Goal: Task Accomplishment & Management: Manage account settings

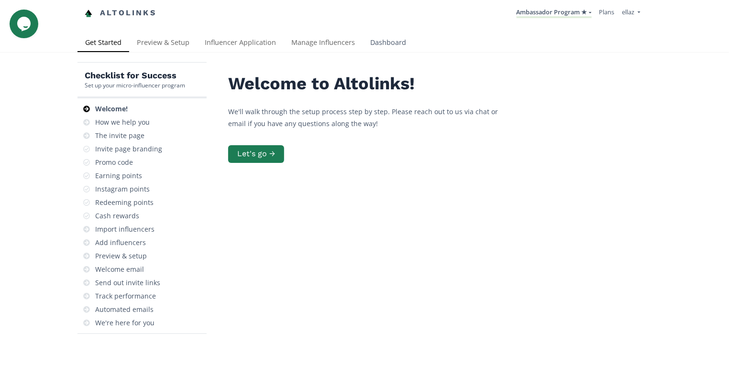
click at [384, 35] on link "Dashboard" at bounding box center [387, 43] width 51 height 19
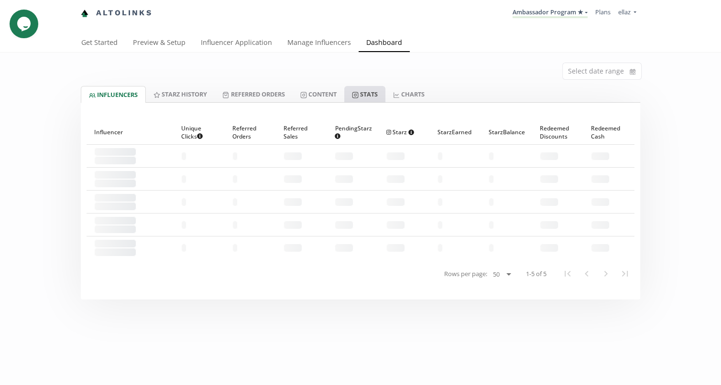
click at [359, 92] on icon at bounding box center [355, 95] width 7 height 7
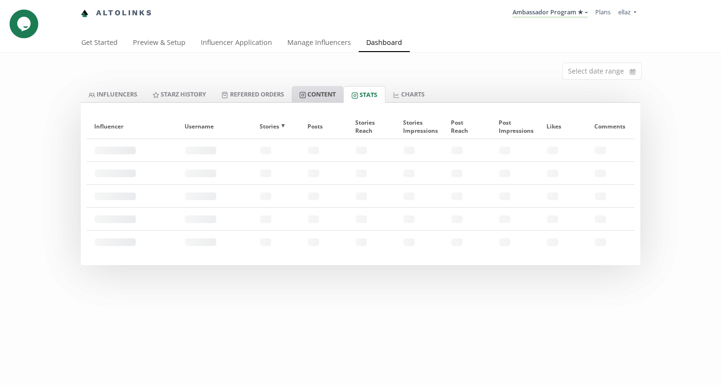
click at [313, 95] on link "Content" at bounding box center [318, 94] width 52 height 16
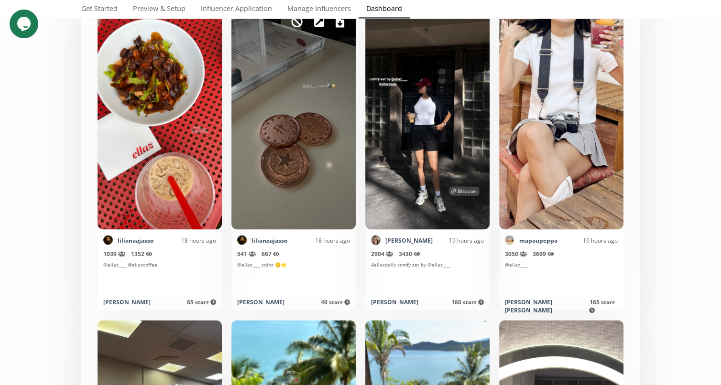
scroll to position [1469, 0]
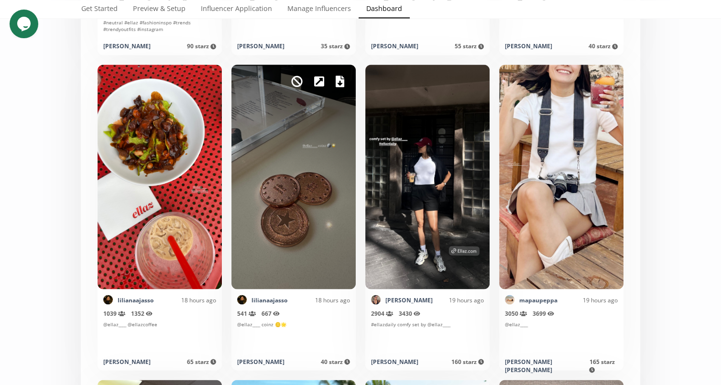
click at [333, 80] on div "Mark as invalid so that no points awarded." at bounding box center [293, 177] width 124 height 225
click at [336, 82] on icon at bounding box center [340, 81] width 9 height 11
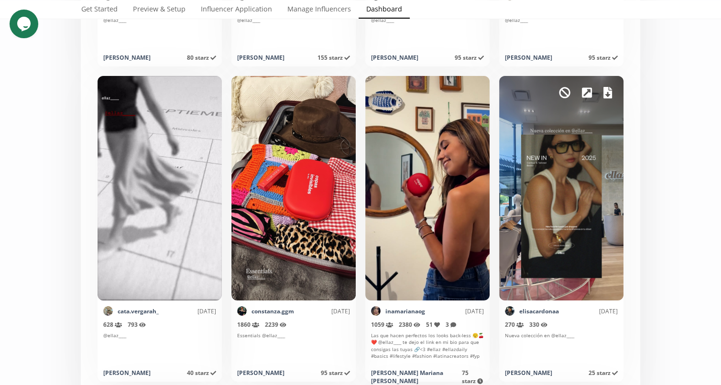
scroll to position [3071, 0]
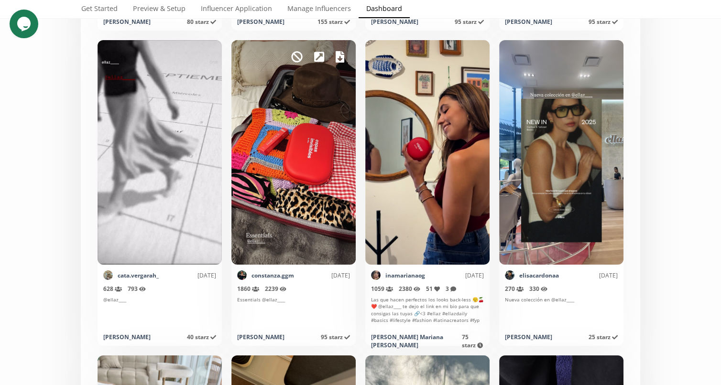
click at [339, 59] on icon at bounding box center [340, 56] width 9 height 11
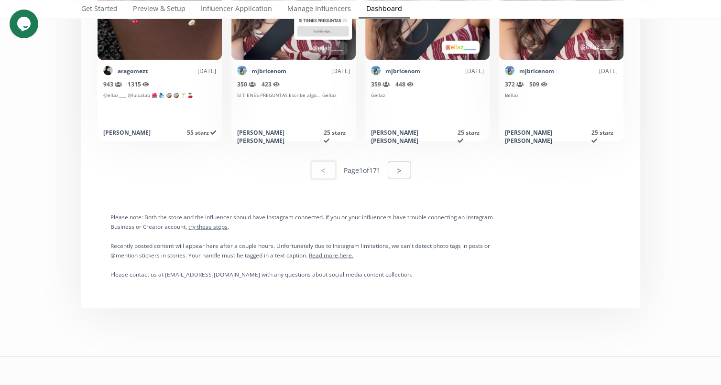
scroll to position [4856, 0]
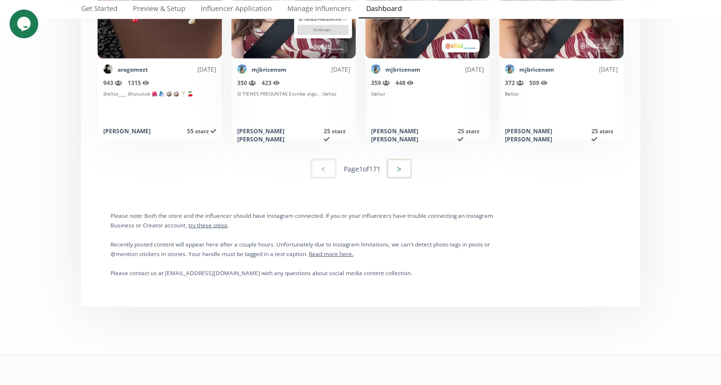
click at [390, 160] on div "< Page 1 of 171 >" at bounding box center [360, 168] width 100 height 23
click at [394, 165] on button ">" at bounding box center [399, 168] width 26 height 21
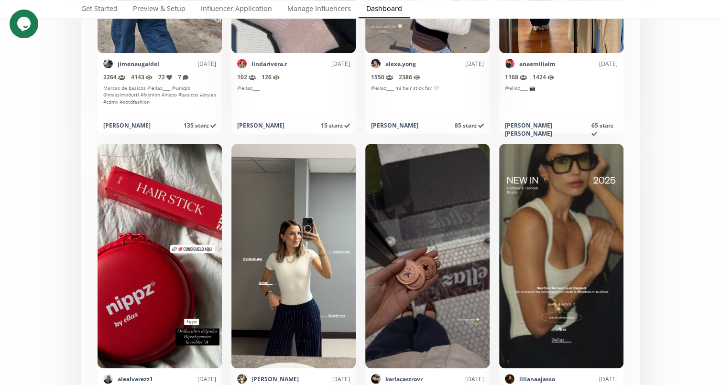
scroll to position [3869, 0]
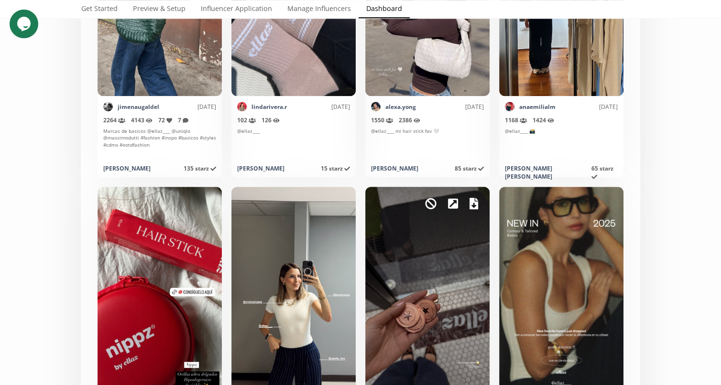
click at [476, 203] on icon at bounding box center [474, 203] width 9 height 11
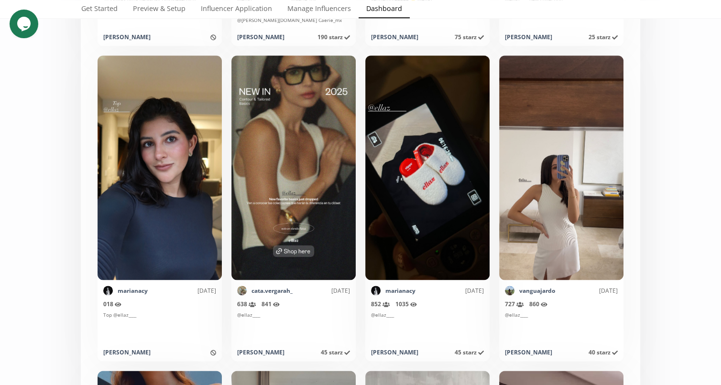
scroll to position [4325, 0]
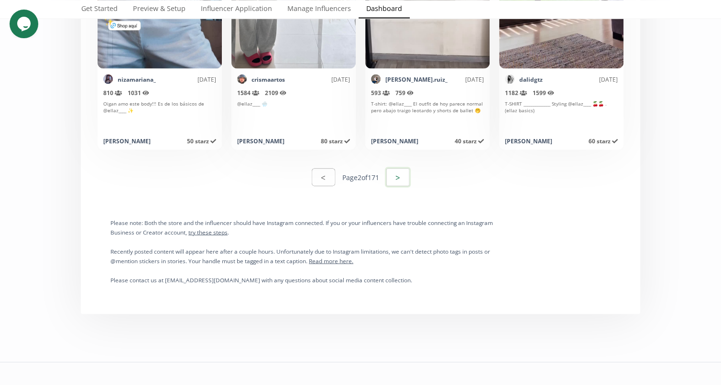
click at [391, 180] on button ">" at bounding box center [398, 177] width 26 height 21
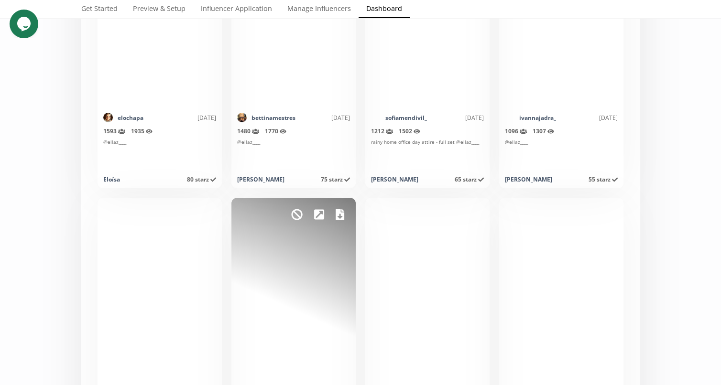
scroll to position [3281, 0]
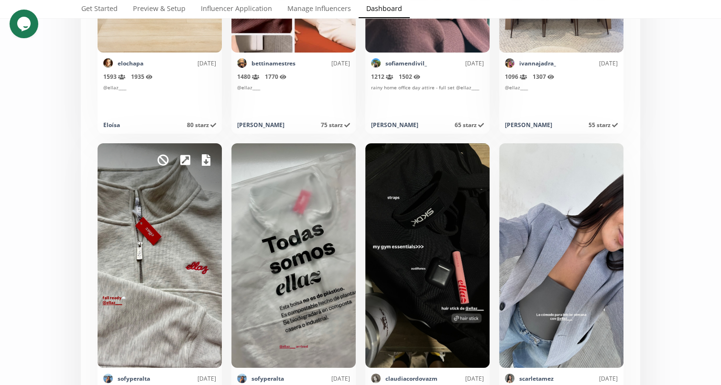
click at [206, 163] on icon at bounding box center [206, 159] width 9 height 11
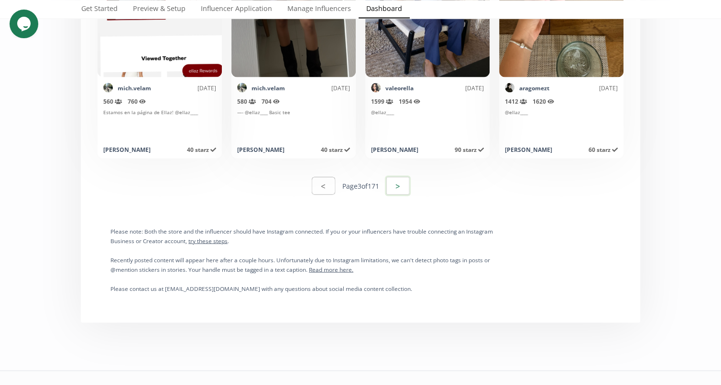
click at [408, 186] on button ">" at bounding box center [398, 185] width 26 height 21
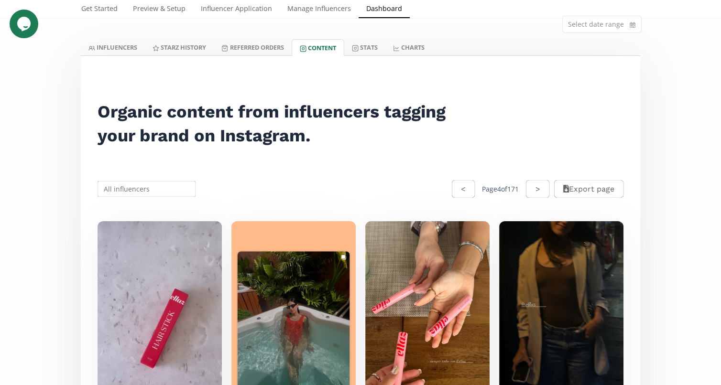
scroll to position [0, 0]
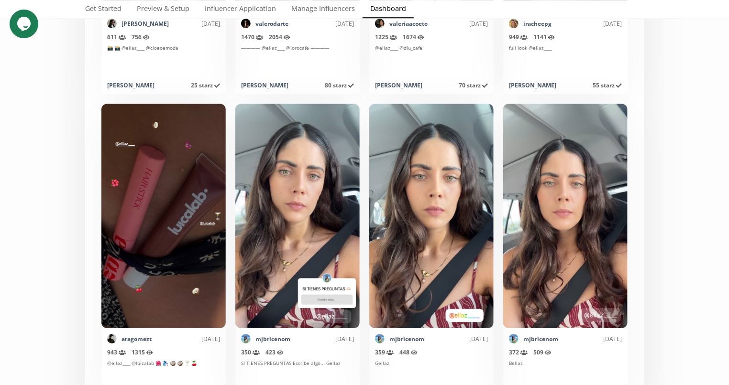
scroll to position [4685, 0]
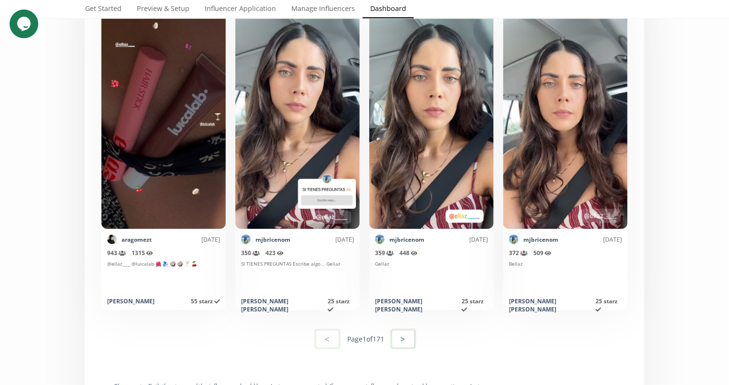
click at [397, 332] on button ">" at bounding box center [403, 339] width 26 height 21
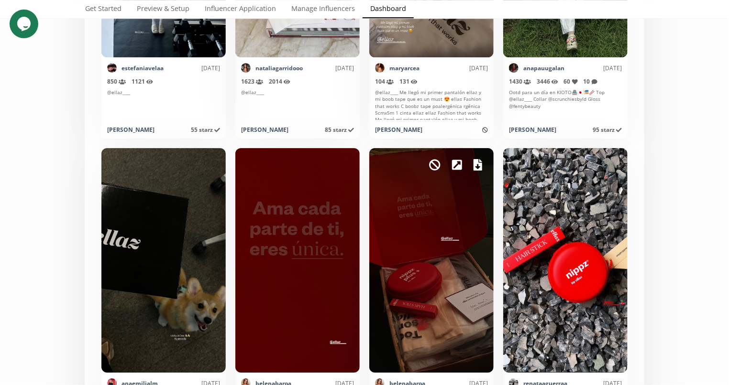
scroll to position [3005, 0]
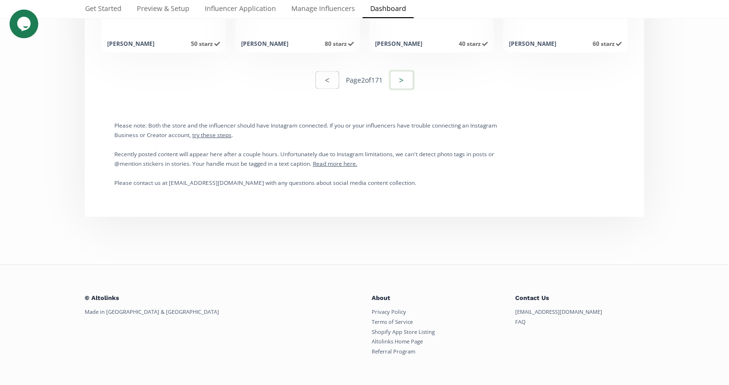
click at [404, 78] on button ">" at bounding box center [402, 80] width 26 height 21
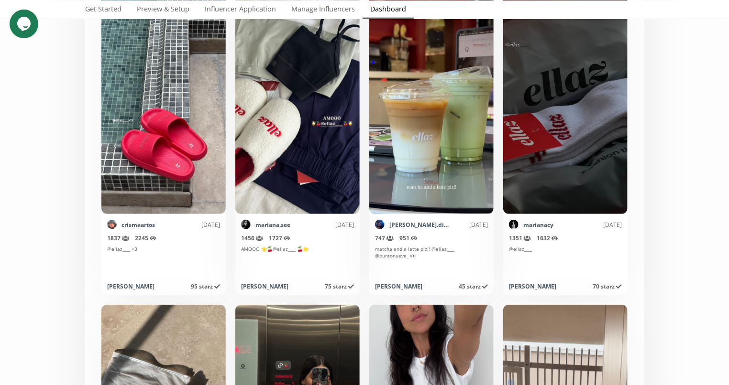
scroll to position [1948, 0]
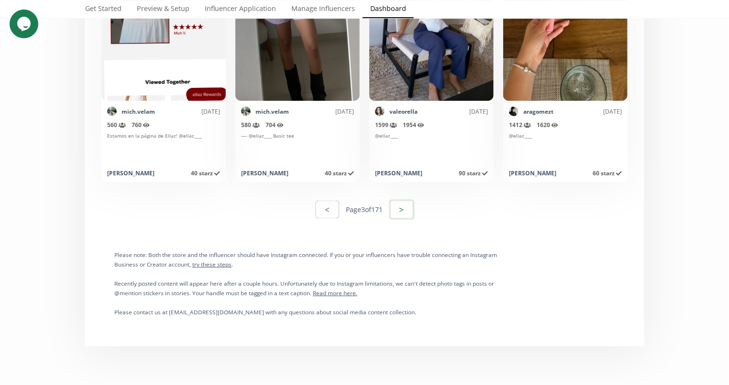
click at [399, 213] on button ">" at bounding box center [402, 209] width 26 height 21
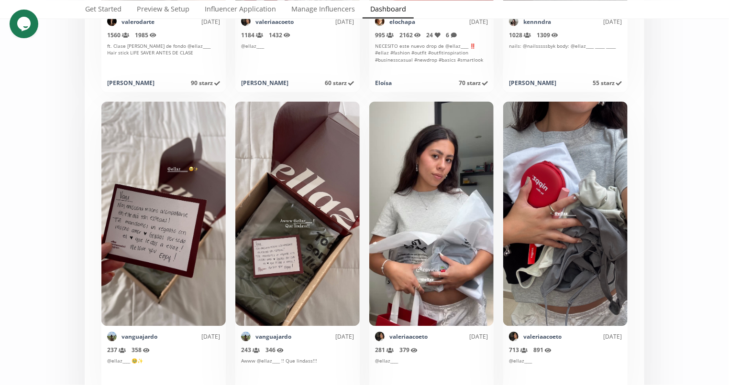
scroll to position [2395, 0]
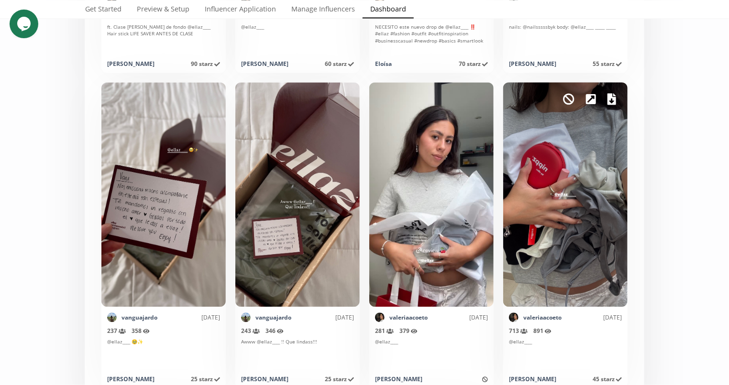
click at [607, 99] on icon at bounding box center [611, 99] width 9 height 11
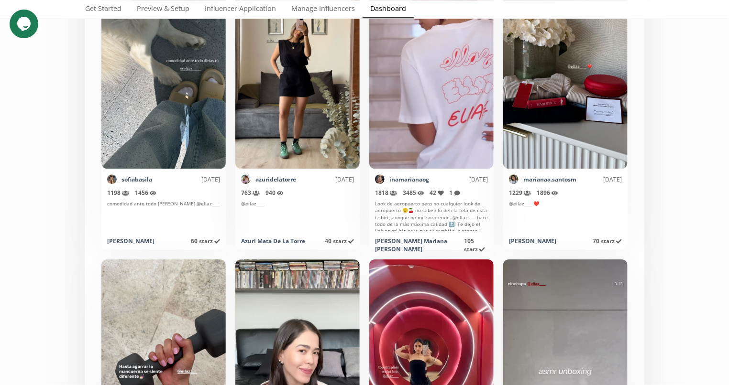
scroll to position [30, 0]
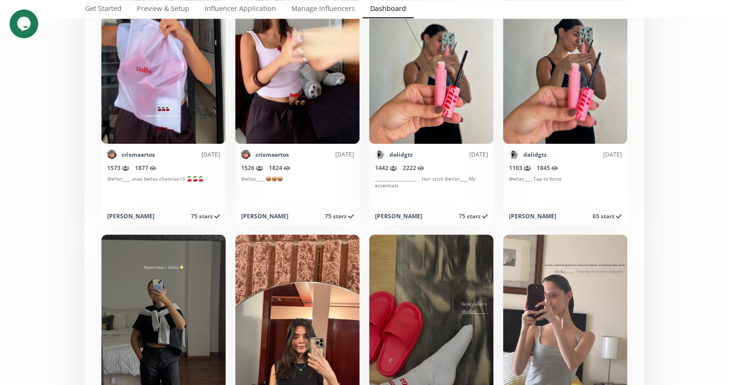
click at [540, 36] on div "Mark as invalid so that no points awarded." at bounding box center [565, 31] width 124 height 225
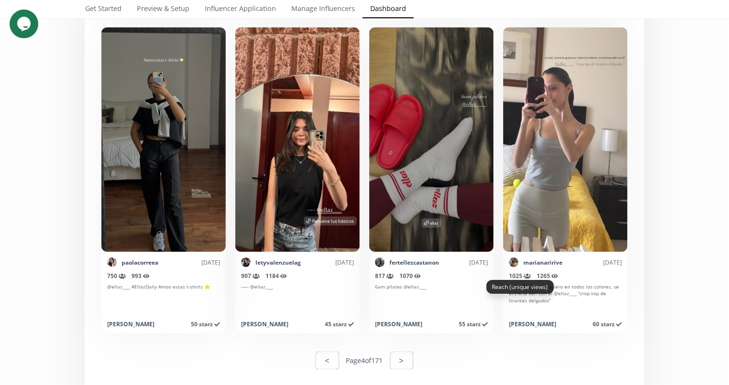
scroll to position [4723, 0]
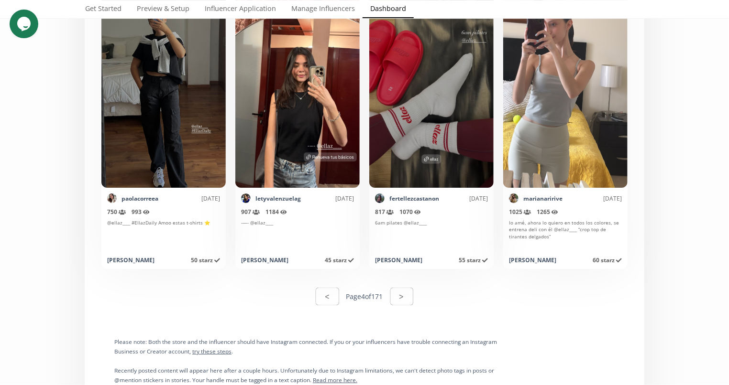
click at [405, 307] on div "< Page 4 of 171 >" at bounding box center [364, 296] width 548 height 33
click at [403, 300] on button ">" at bounding box center [402, 296] width 26 height 21
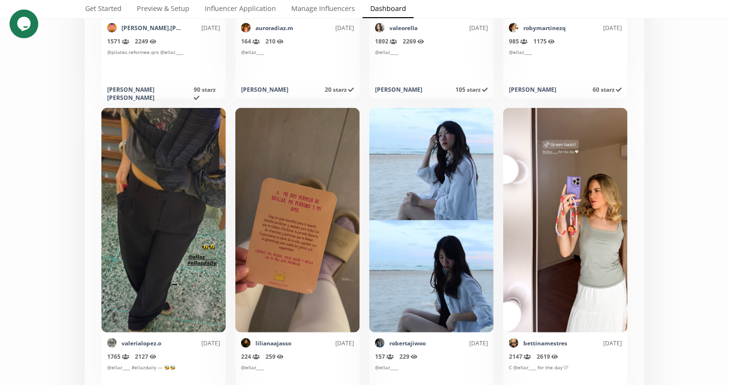
scroll to position [1516, 0]
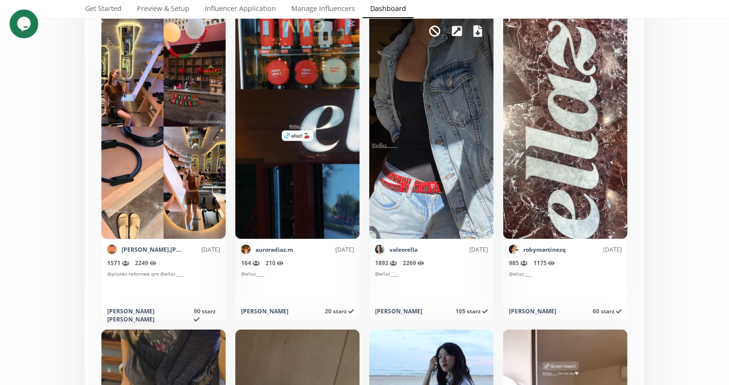
click at [473, 29] on icon at bounding box center [477, 30] width 9 height 11
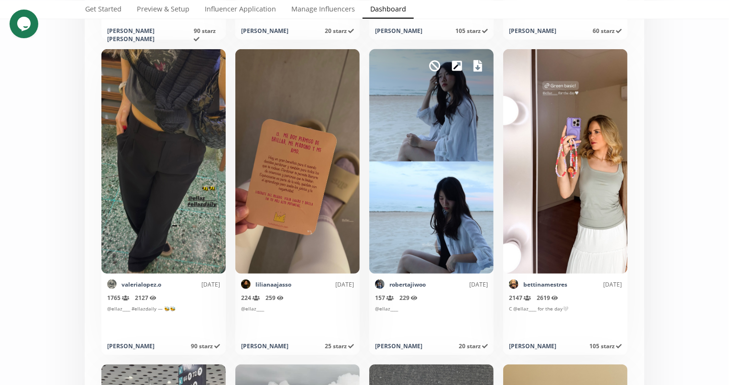
scroll to position [1874, 0]
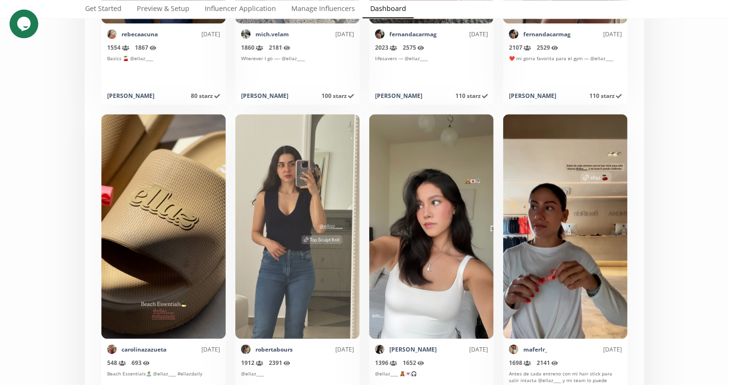
scroll to position [2820, 0]
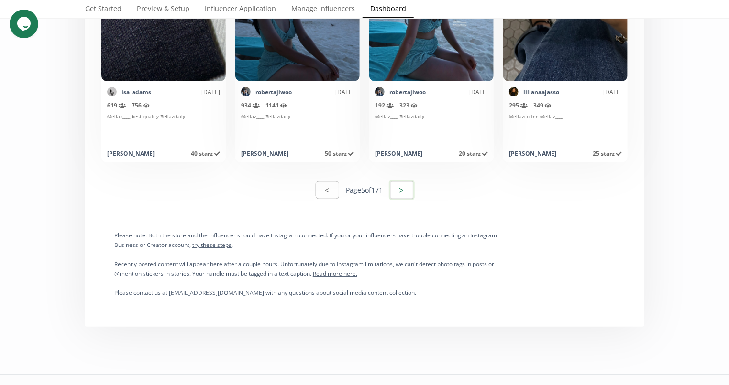
click at [404, 190] on button ">" at bounding box center [402, 190] width 26 height 21
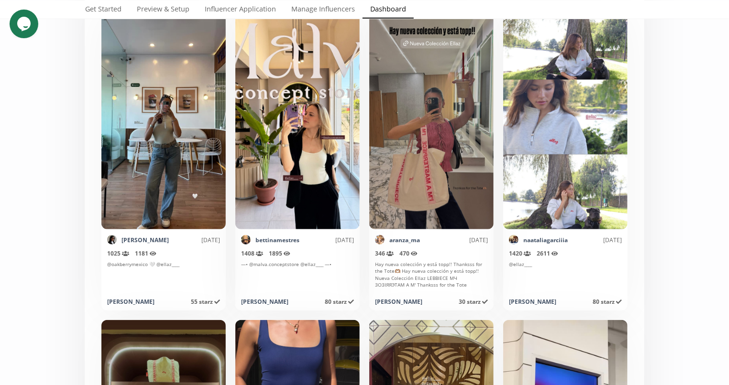
scroll to position [0, 0]
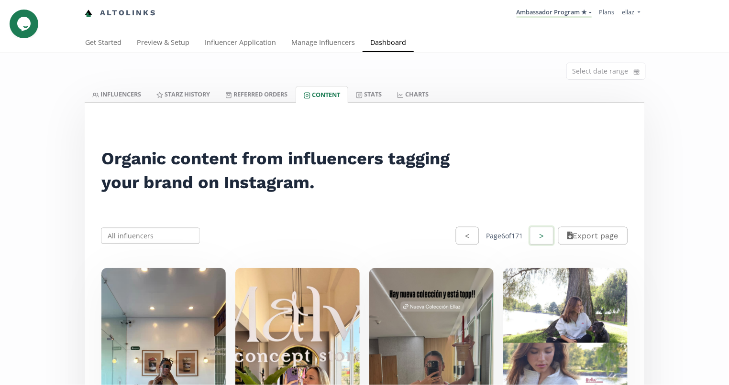
click at [538, 239] on button ">" at bounding box center [541, 236] width 26 height 21
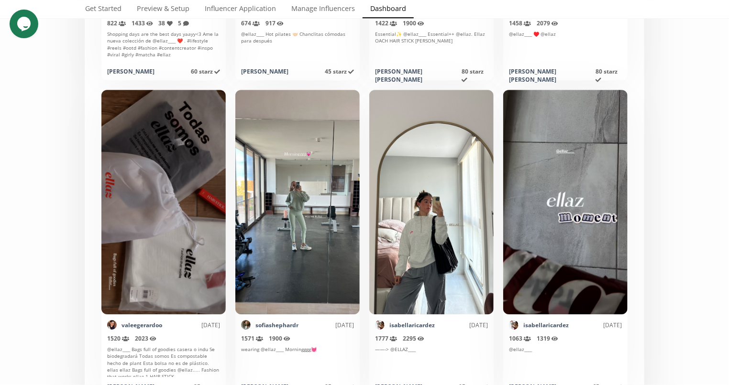
scroll to position [4680, 0]
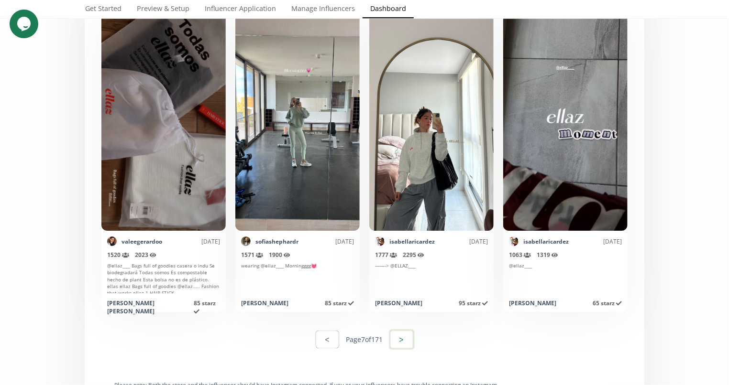
click at [395, 343] on button ">" at bounding box center [402, 339] width 26 height 21
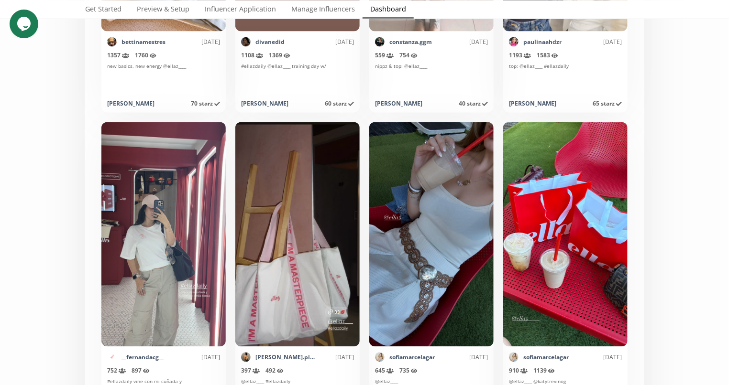
scroll to position [1091, 0]
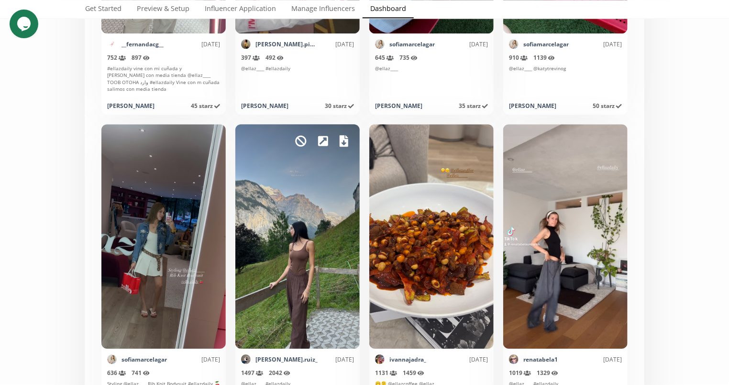
click at [340, 141] on icon at bounding box center [344, 140] width 9 height 11
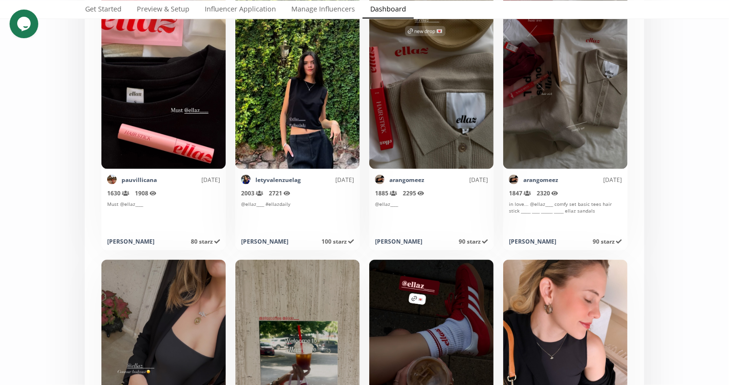
scroll to position [4011, 0]
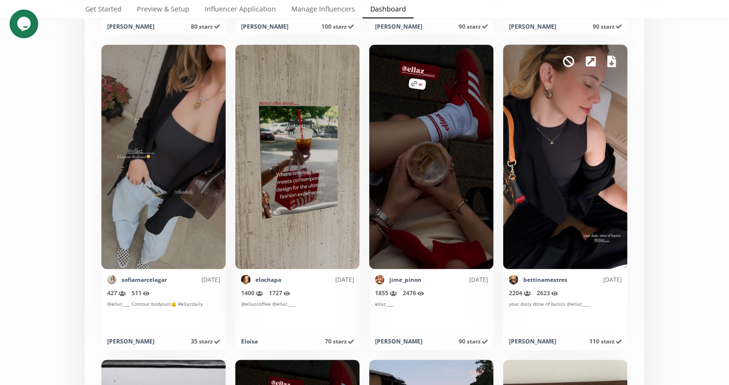
click at [607, 62] on icon at bounding box center [611, 61] width 9 height 11
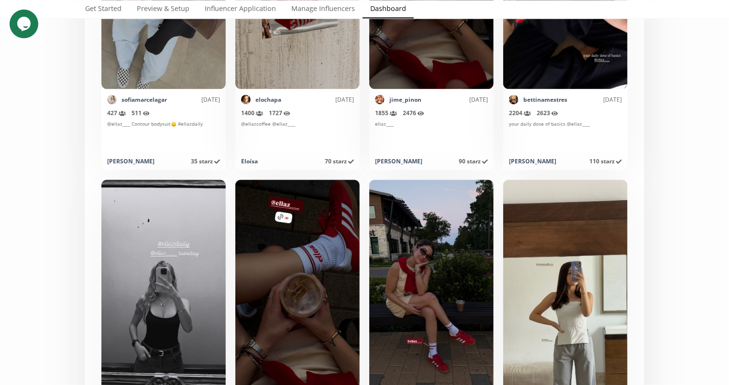
scroll to position [4229, 0]
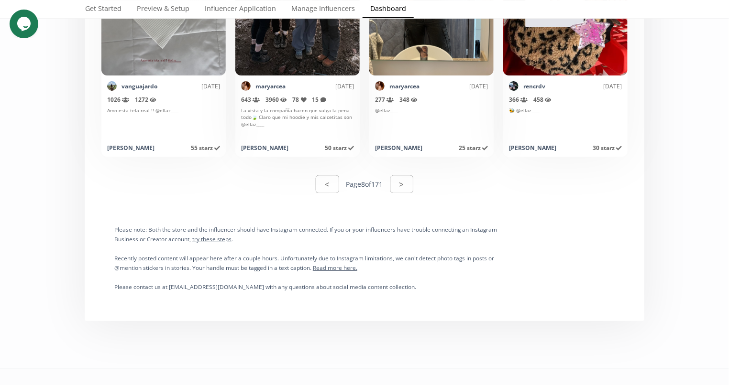
scroll to position [4873, 0]
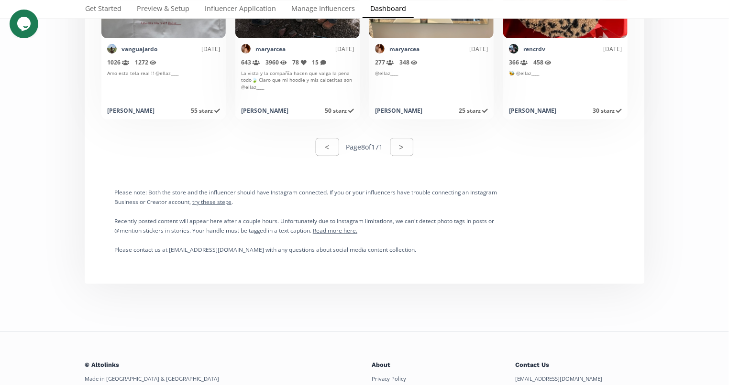
click at [412, 147] on div "< Page 8 of 171 >" at bounding box center [364, 147] width 548 height 33
click at [408, 148] on button ">" at bounding box center [402, 147] width 26 height 21
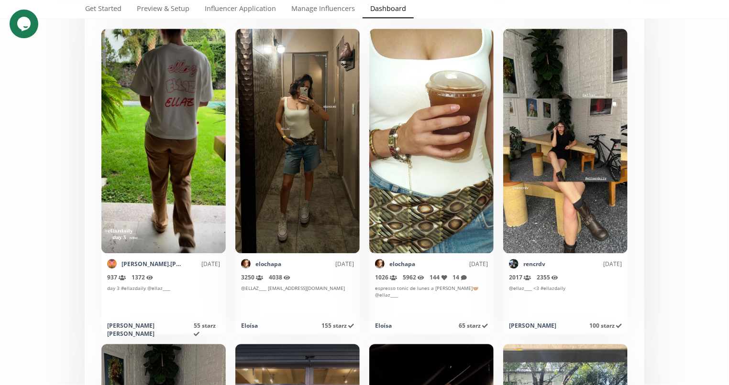
scroll to position [4321, 0]
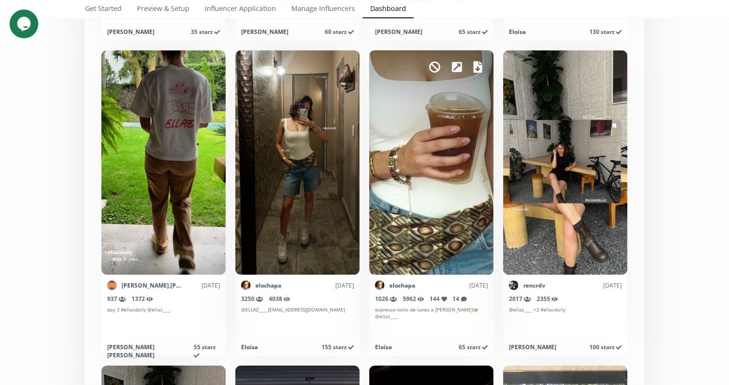
click at [475, 65] on icon at bounding box center [477, 66] width 9 height 11
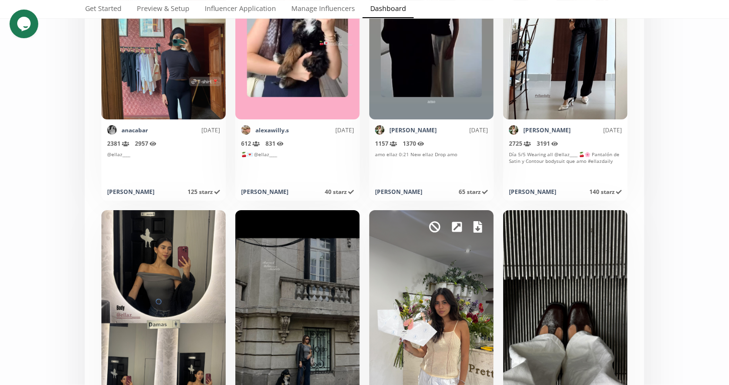
scroll to position [3310, 0]
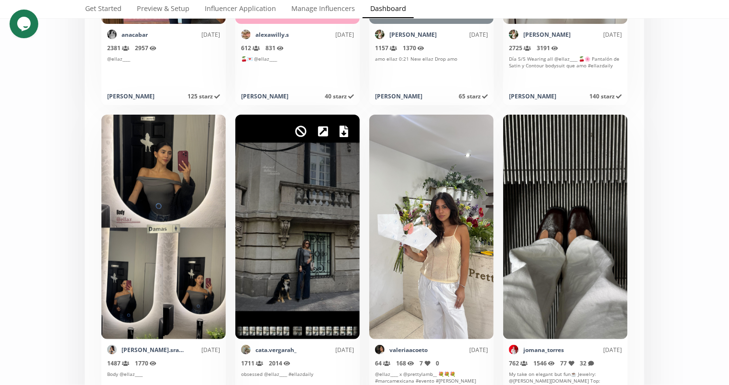
click at [340, 136] on icon at bounding box center [344, 131] width 9 height 11
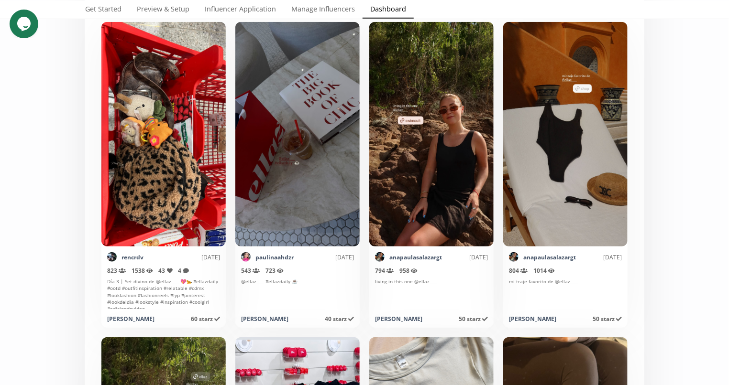
scroll to position [102, 0]
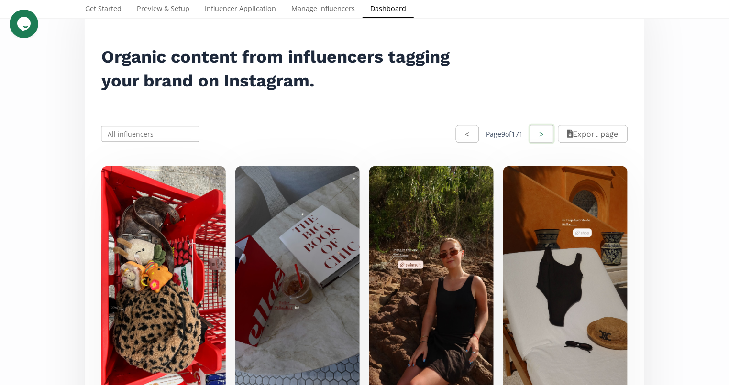
click at [533, 133] on button ">" at bounding box center [541, 134] width 26 height 21
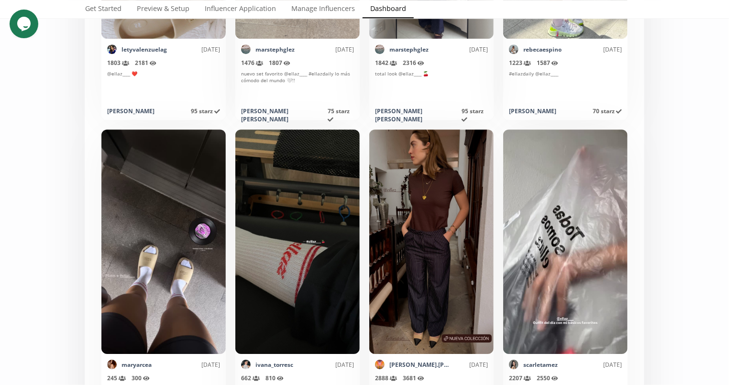
scroll to position [4786, 0]
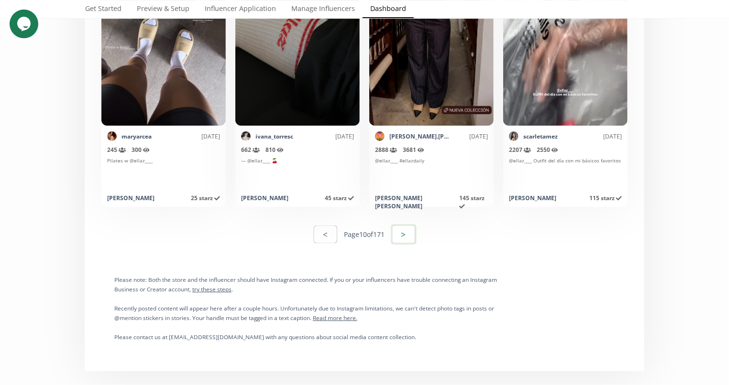
click at [409, 236] on button ">" at bounding box center [404, 234] width 26 height 21
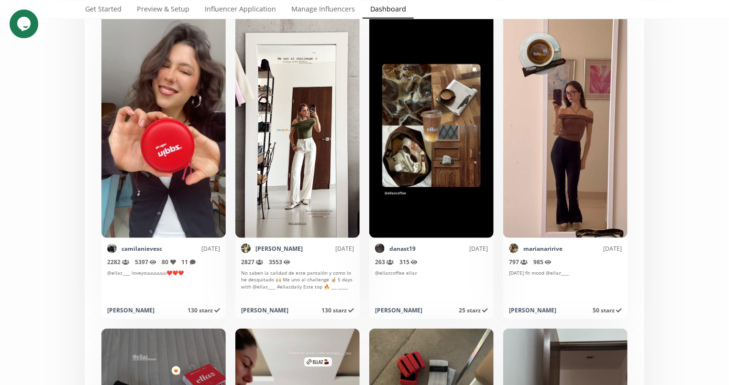
scroll to position [1743, 0]
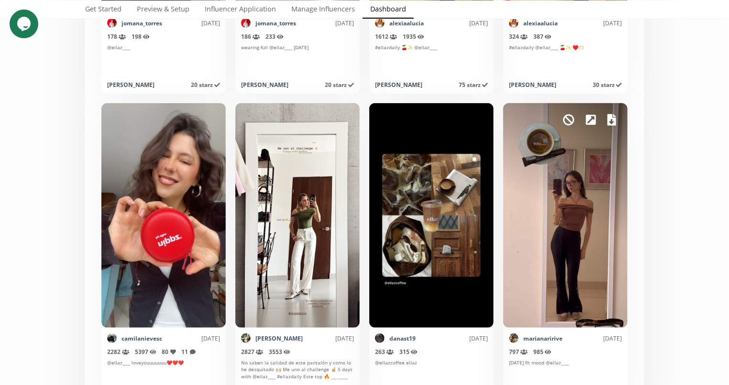
click at [607, 121] on icon at bounding box center [611, 119] width 9 height 11
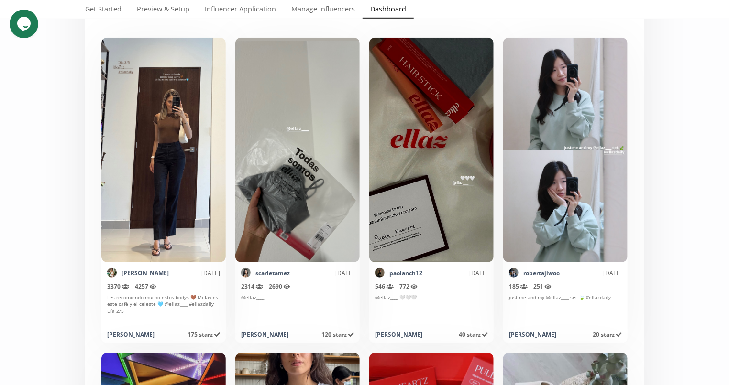
scroll to position [174, 0]
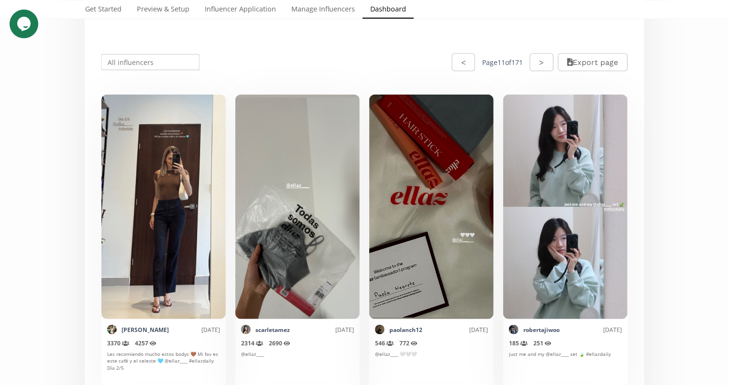
click at [530, 62] on button ">" at bounding box center [541, 63] width 23 height 18
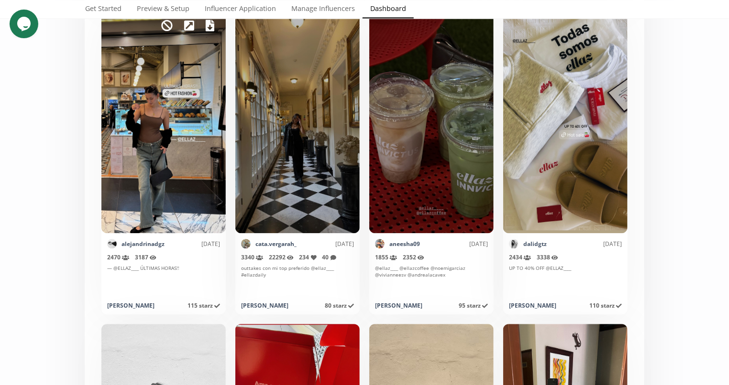
scroll to position [848, 0]
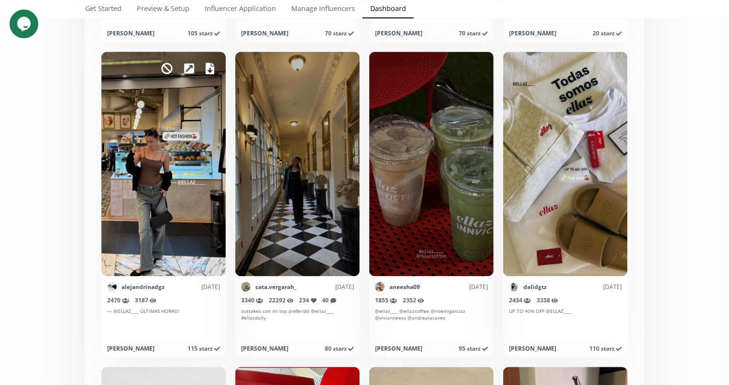
click at [206, 67] on icon at bounding box center [210, 68] width 9 height 11
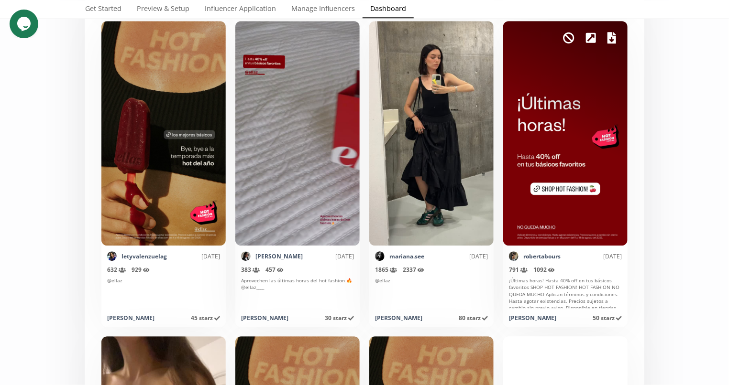
scroll to position [4277, 0]
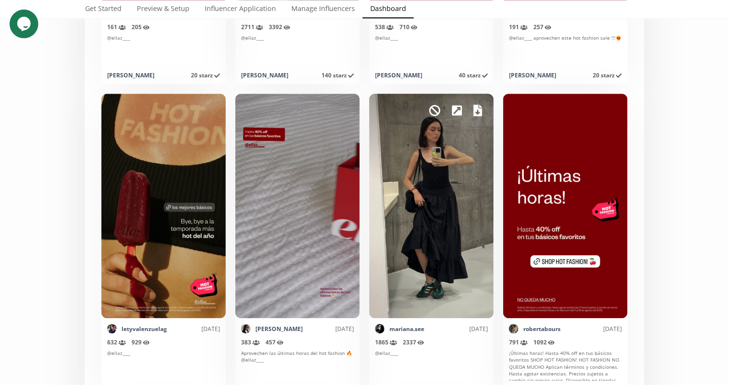
click at [477, 108] on icon at bounding box center [477, 110] width 9 height 11
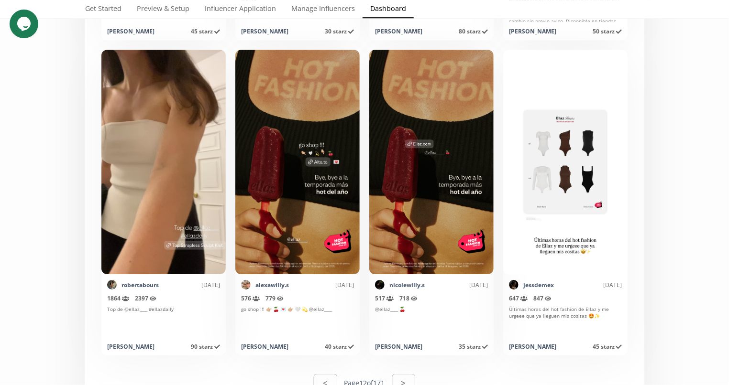
scroll to position [4723, 0]
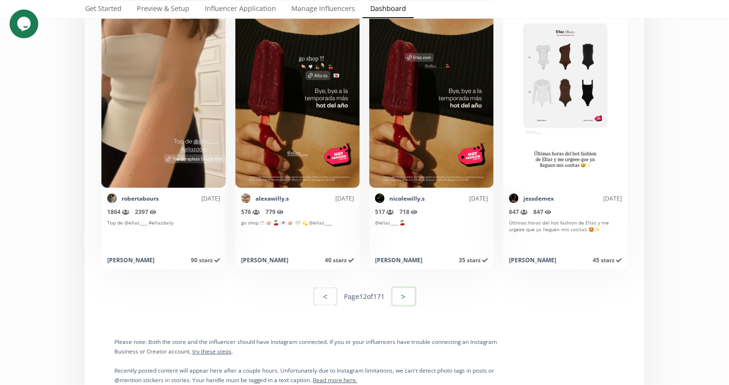
click at [405, 296] on button ">" at bounding box center [404, 296] width 26 height 21
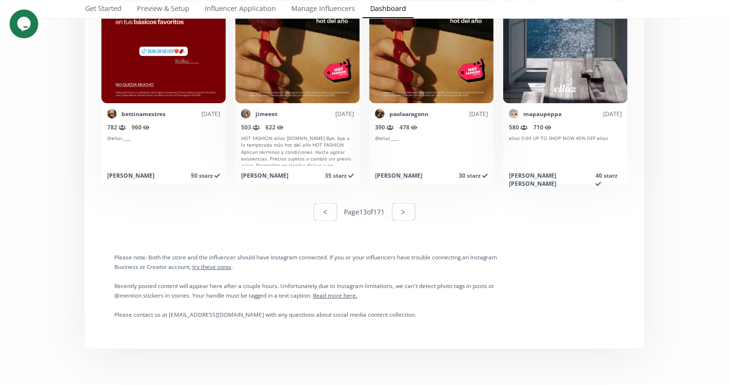
scroll to position [4890, 0]
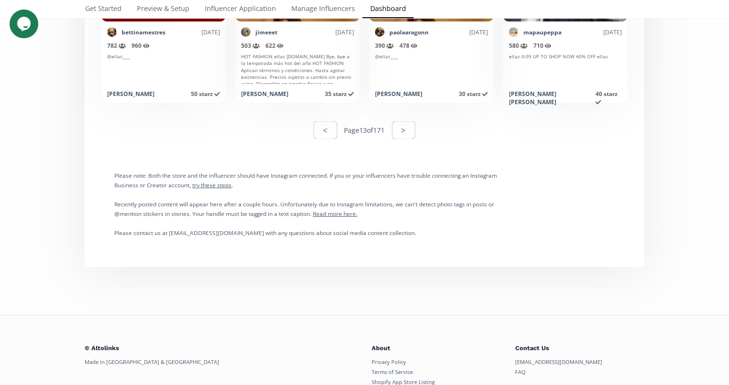
click at [388, 135] on div "< Page 13 of 171 >" at bounding box center [364, 130] width 101 height 21
click at [392, 135] on button ">" at bounding box center [404, 130] width 26 height 21
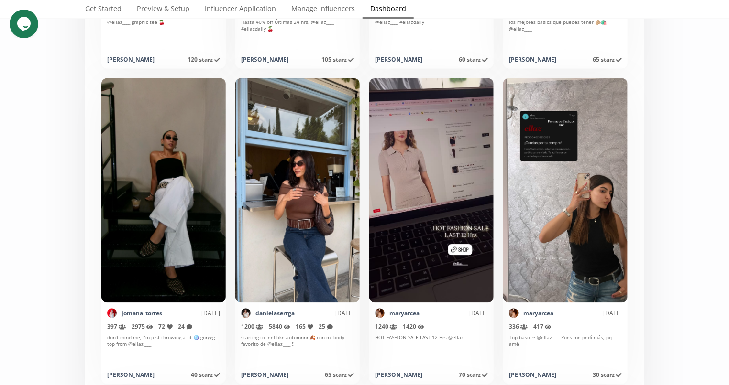
scroll to position [818, 0]
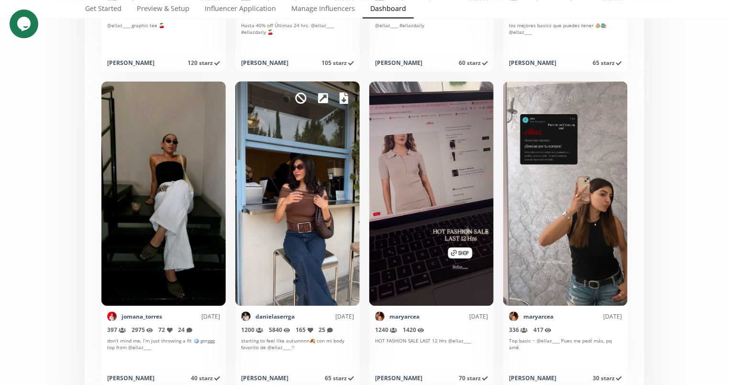
click at [335, 100] on div "Mark as invalid so that no points awarded." at bounding box center [297, 194] width 124 height 225
click at [342, 98] on icon at bounding box center [344, 98] width 9 height 11
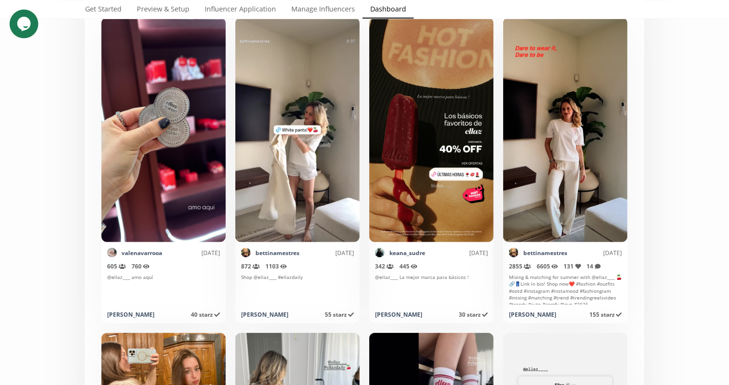
scroll to position [0, 0]
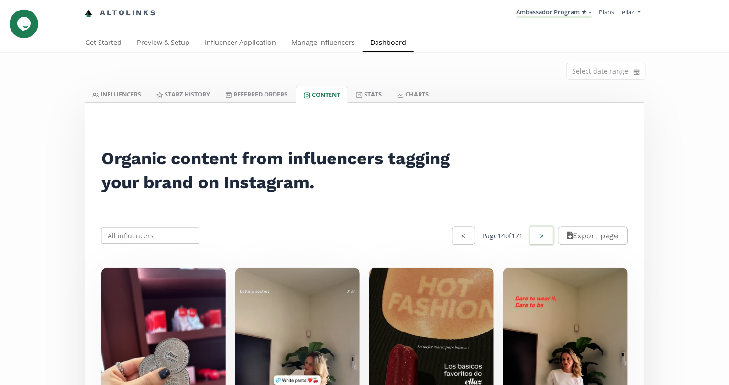
click at [543, 235] on button ">" at bounding box center [541, 236] width 26 height 21
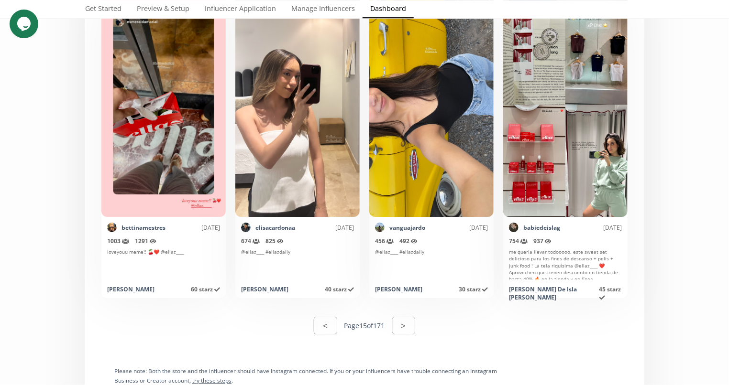
scroll to position [4697, 0]
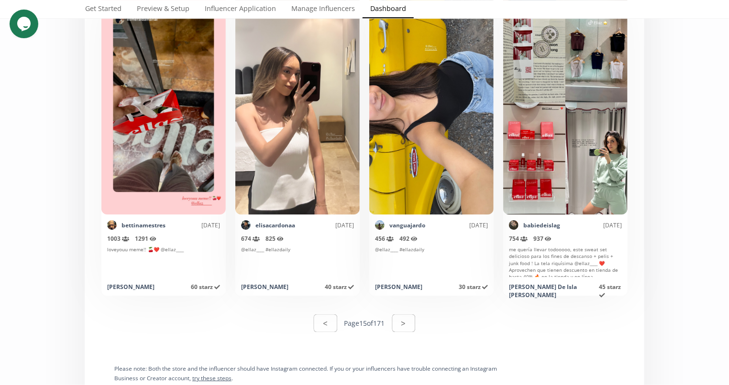
click at [408, 335] on div "< Page 15 of 171 >" at bounding box center [364, 323] width 548 height 33
click at [403, 329] on button ">" at bounding box center [404, 323] width 26 height 21
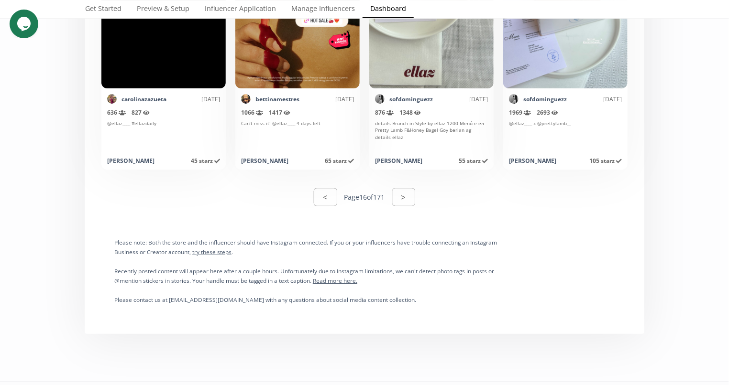
scroll to position [4950, 0]
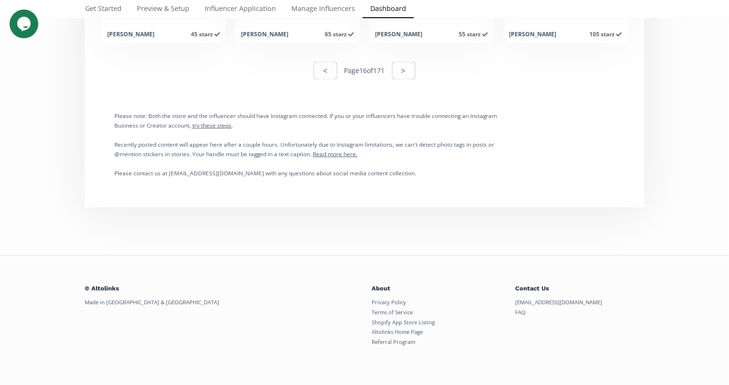
click at [408, 55] on div "< Page 16 of 171 >" at bounding box center [364, 70] width 548 height 33
click at [407, 75] on button ">" at bounding box center [404, 70] width 26 height 21
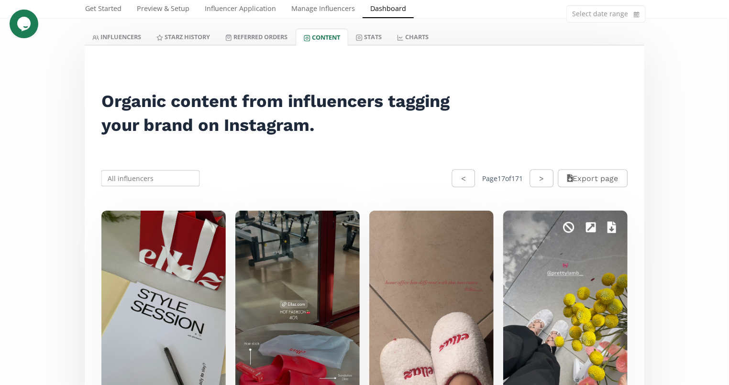
scroll to position [36, 0]
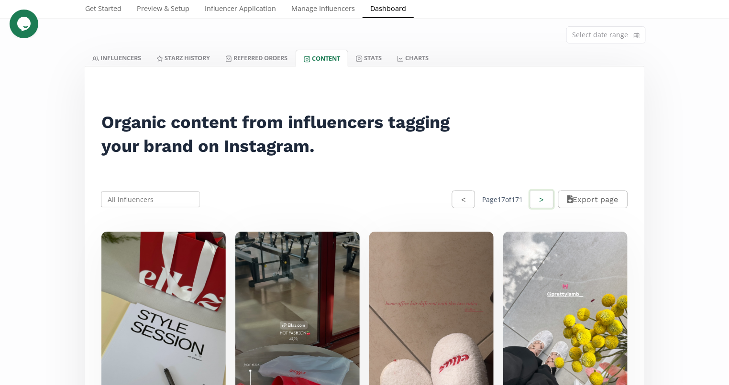
click at [537, 191] on button ">" at bounding box center [541, 199] width 26 height 21
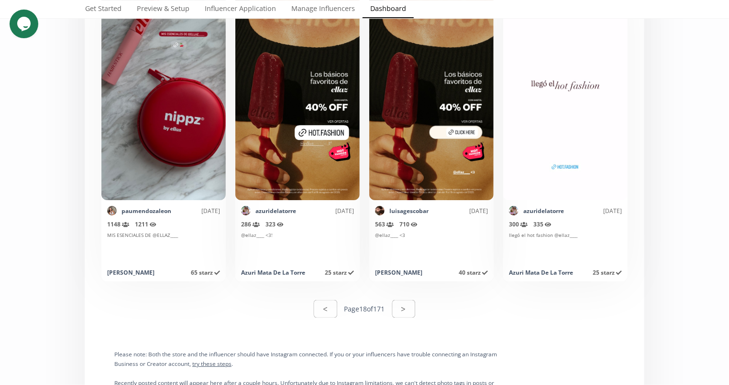
scroll to position [4723, 0]
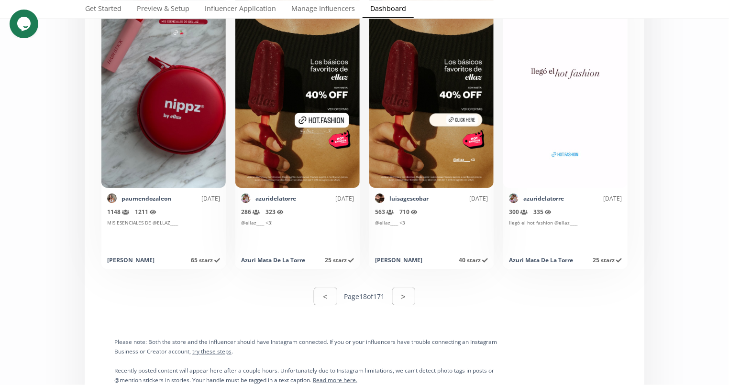
click at [401, 297] on button ">" at bounding box center [403, 297] width 23 height 18
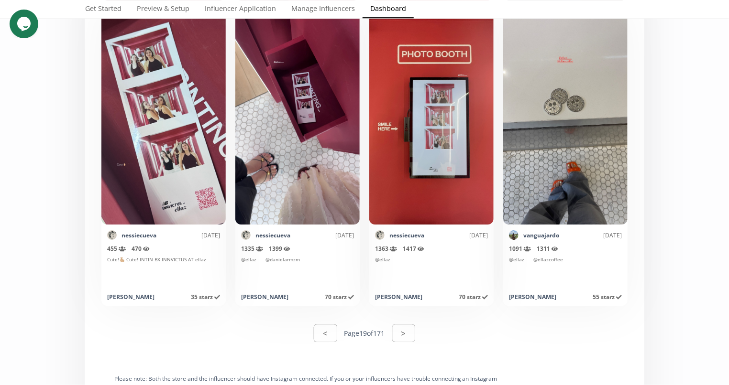
scroll to position [4732, 0]
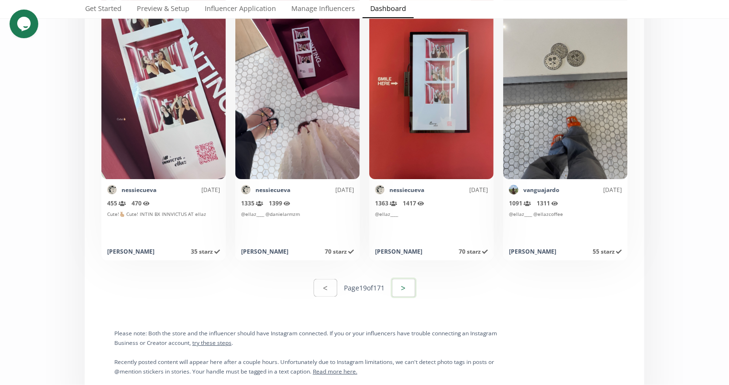
click at [397, 294] on button ">" at bounding box center [404, 288] width 26 height 21
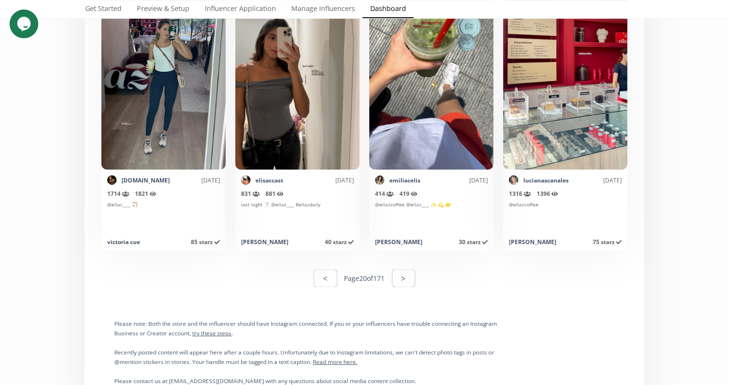
scroll to position [4833, 0]
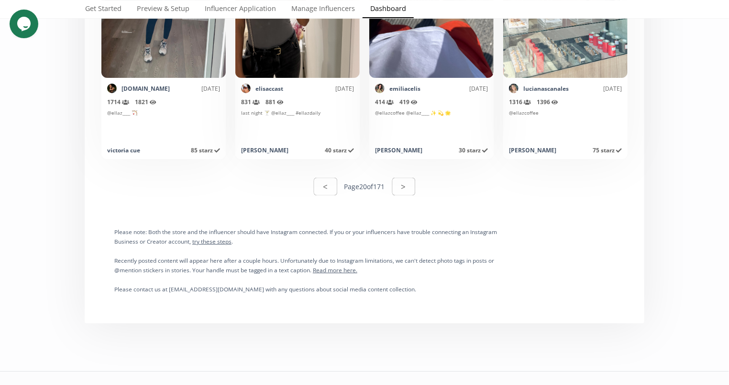
click at [386, 192] on div "< Page 20 of 171 >" at bounding box center [364, 186] width 101 height 21
click at [405, 184] on button ">" at bounding box center [404, 186] width 26 height 21
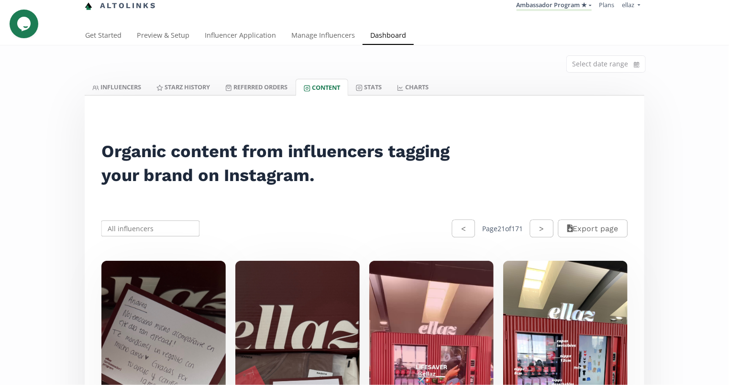
scroll to position [0, 0]
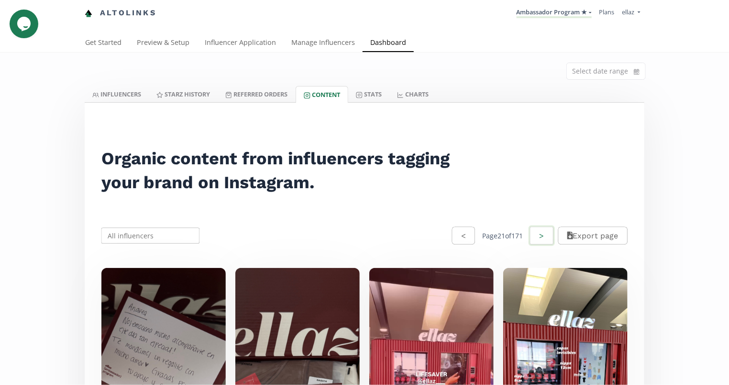
click at [540, 236] on button ">" at bounding box center [541, 236] width 26 height 21
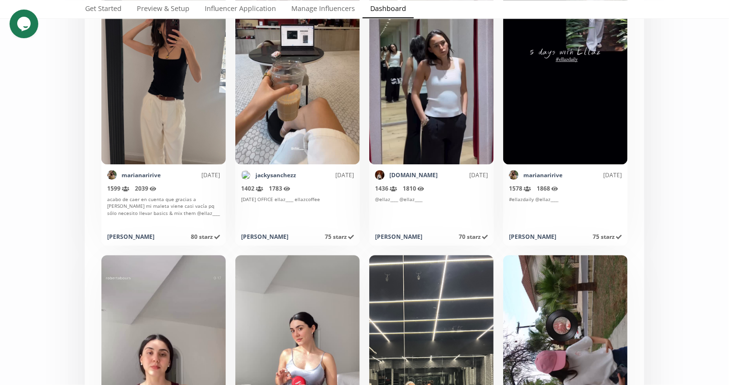
scroll to position [4708, 0]
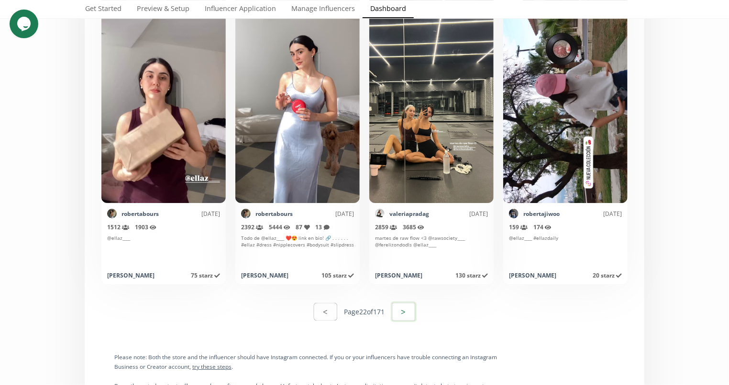
click at [399, 318] on button ">" at bounding box center [404, 312] width 26 height 21
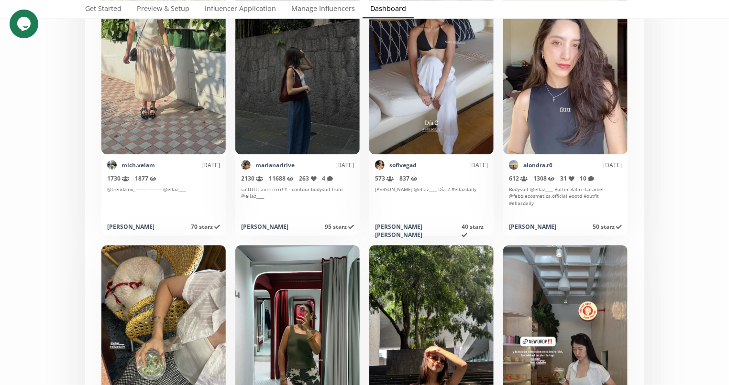
scroll to position [4580, 0]
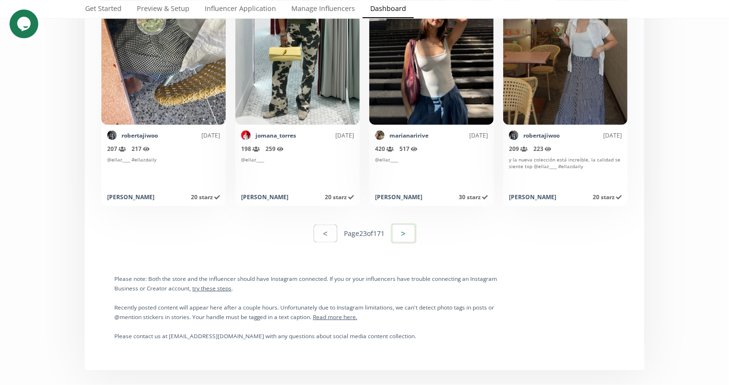
click at [407, 239] on button ">" at bounding box center [404, 233] width 26 height 21
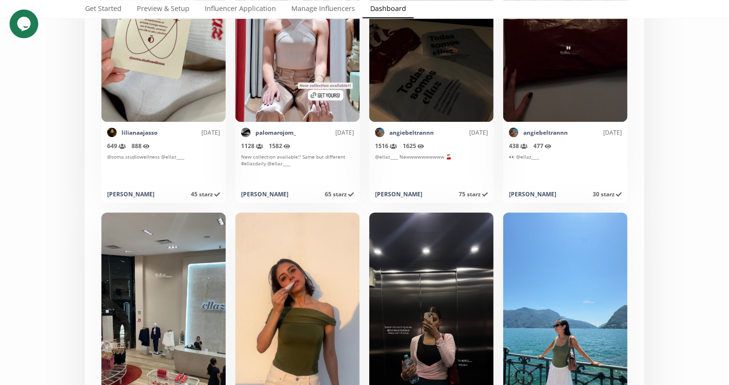
scroll to position [3035, 0]
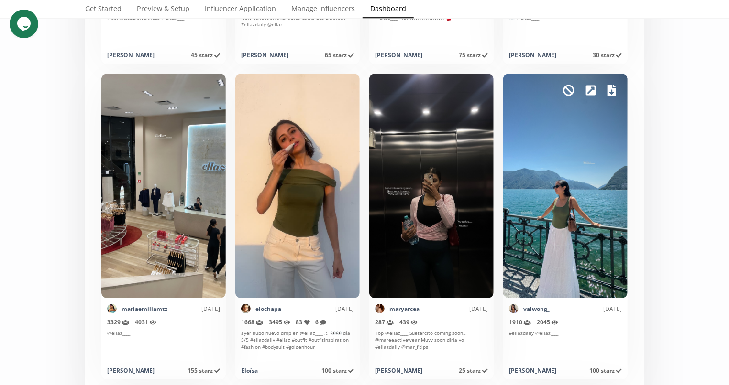
click at [610, 88] on icon at bounding box center [611, 90] width 9 height 11
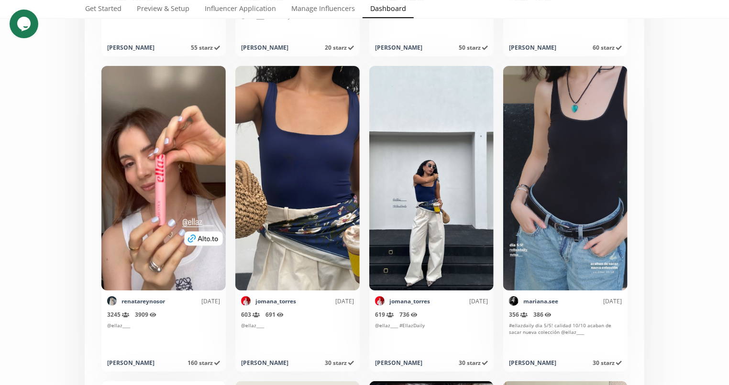
scroll to position [1464, 0]
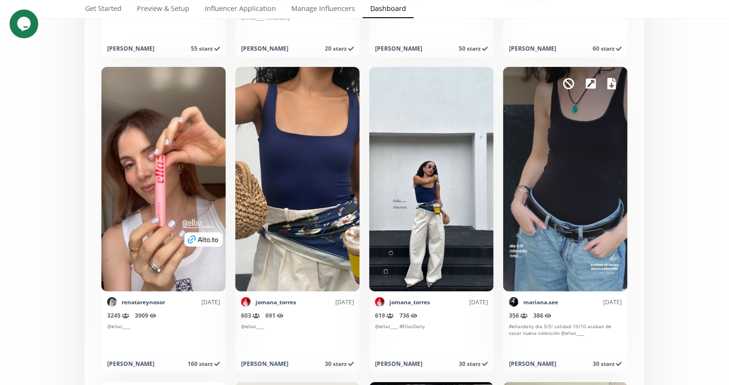
click at [607, 81] on icon at bounding box center [611, 83] width 9 height 11
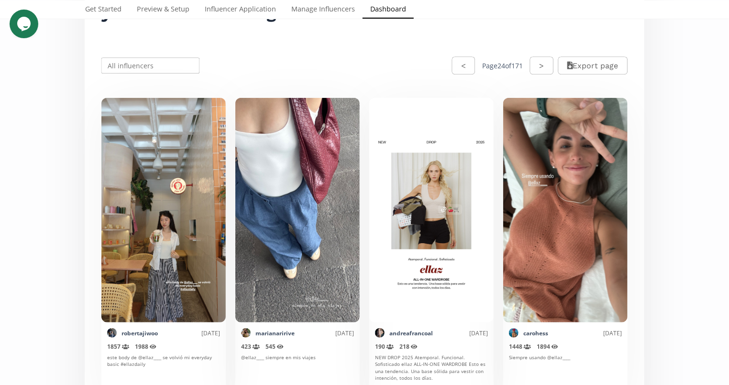
scroll to position [125, 0]
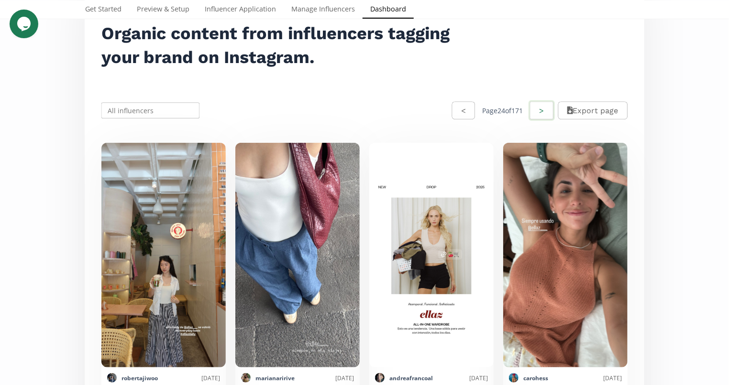
click at [533, 115] on button ">" at bounding box center [541, 110] width 26 height 21
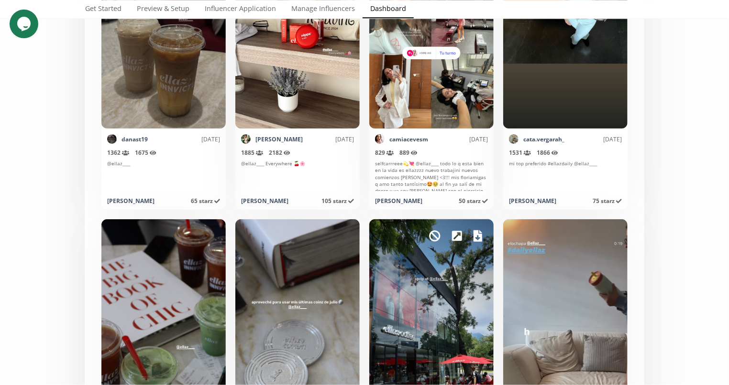
scroll to position [4731, 0]
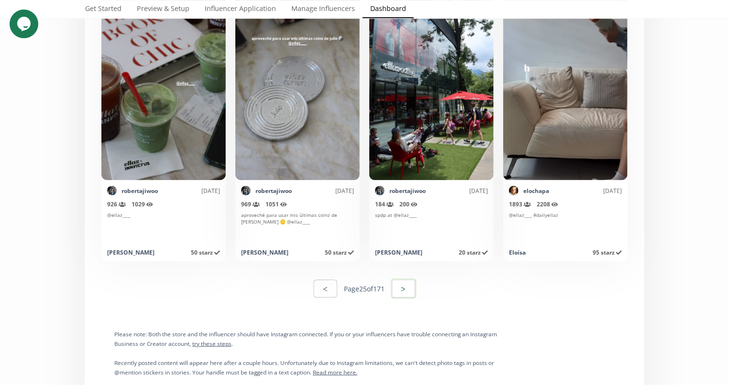
click at [408, 283] on button ">" at bounding box center [404, 289] width 26 height 21
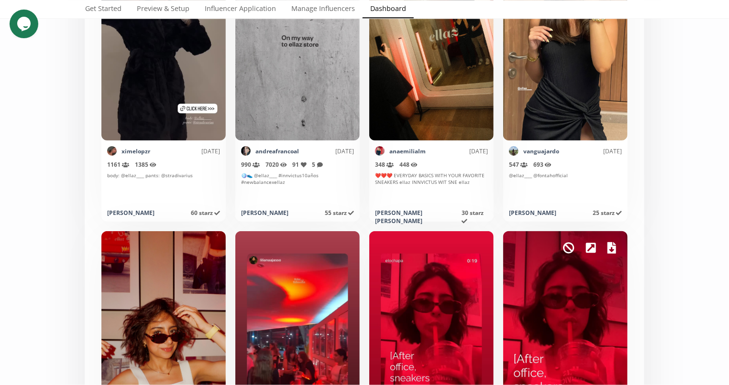
scroll to position [4677, 0]
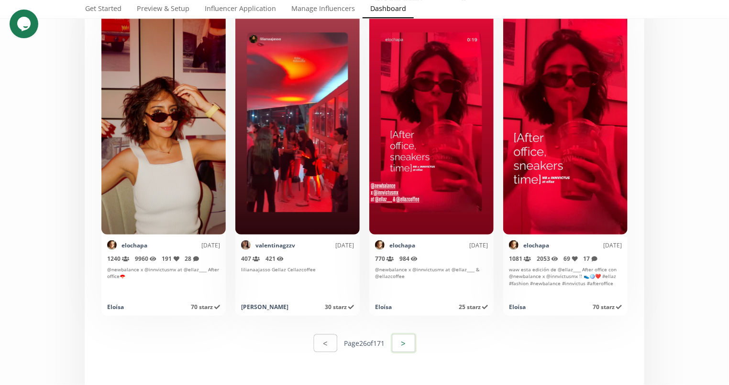
click at [404, 352] on button ">" at bounding box center [404, 343] width 26 height 21
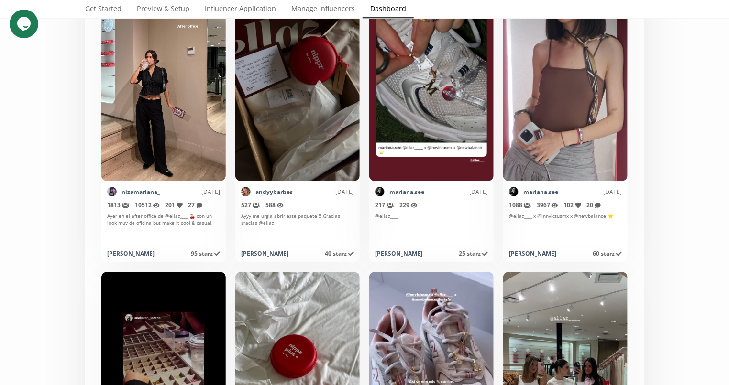
scroll to position [1093, 0]
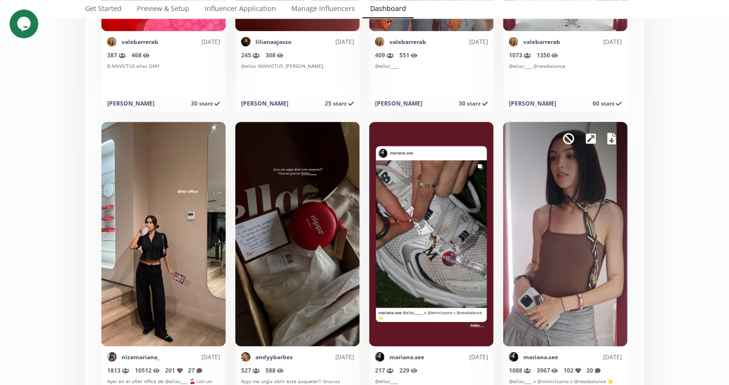
click at [607, 140] on icon at bounding box center [611, 138] width 9 height 11
